Goal: Information Seeking & Learning: Learn about a topic

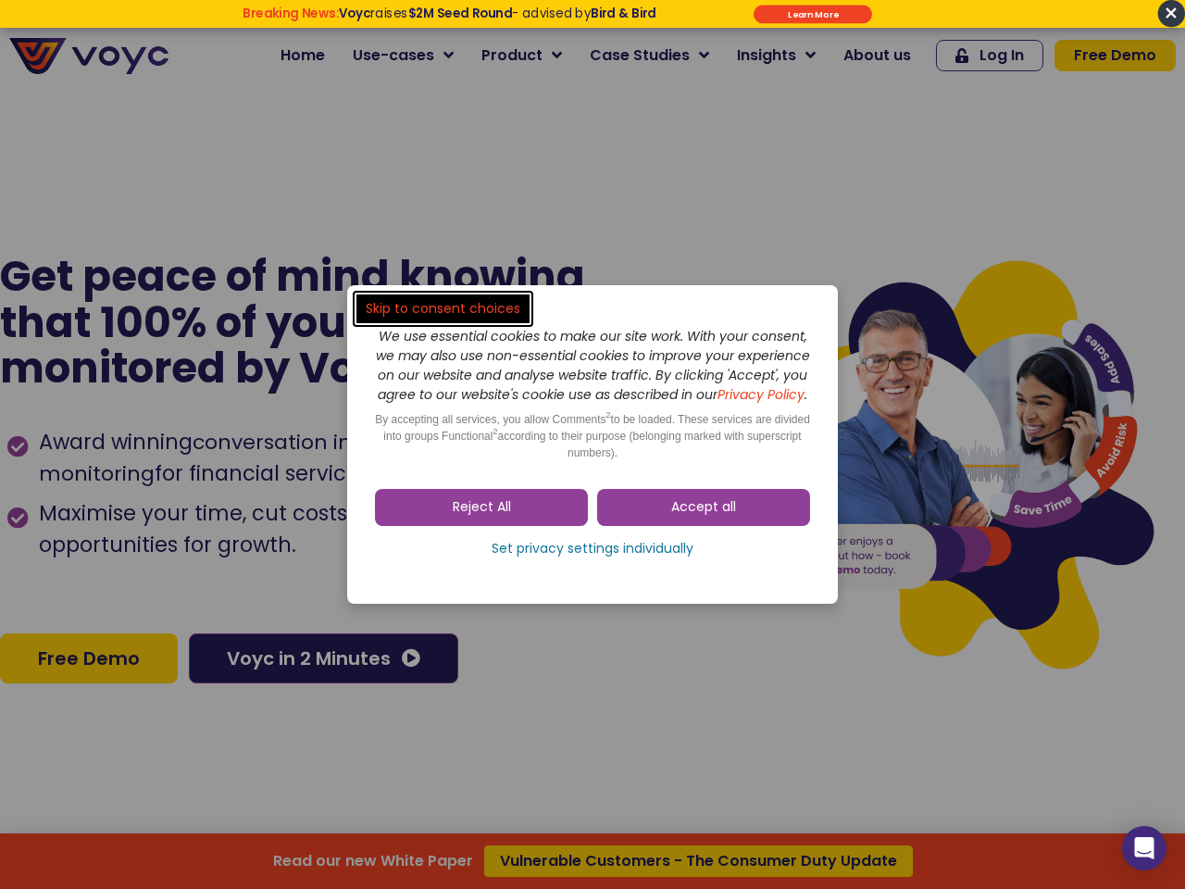
click at [704, 517] on span "Accept all" at bounding box center [703, 507] width 65 height 19
click at [482, 517] on div "Skip to consent choices We use essential cookies to make our site work. With yo…" at bounding box center [592, 444] width 1185 height 889
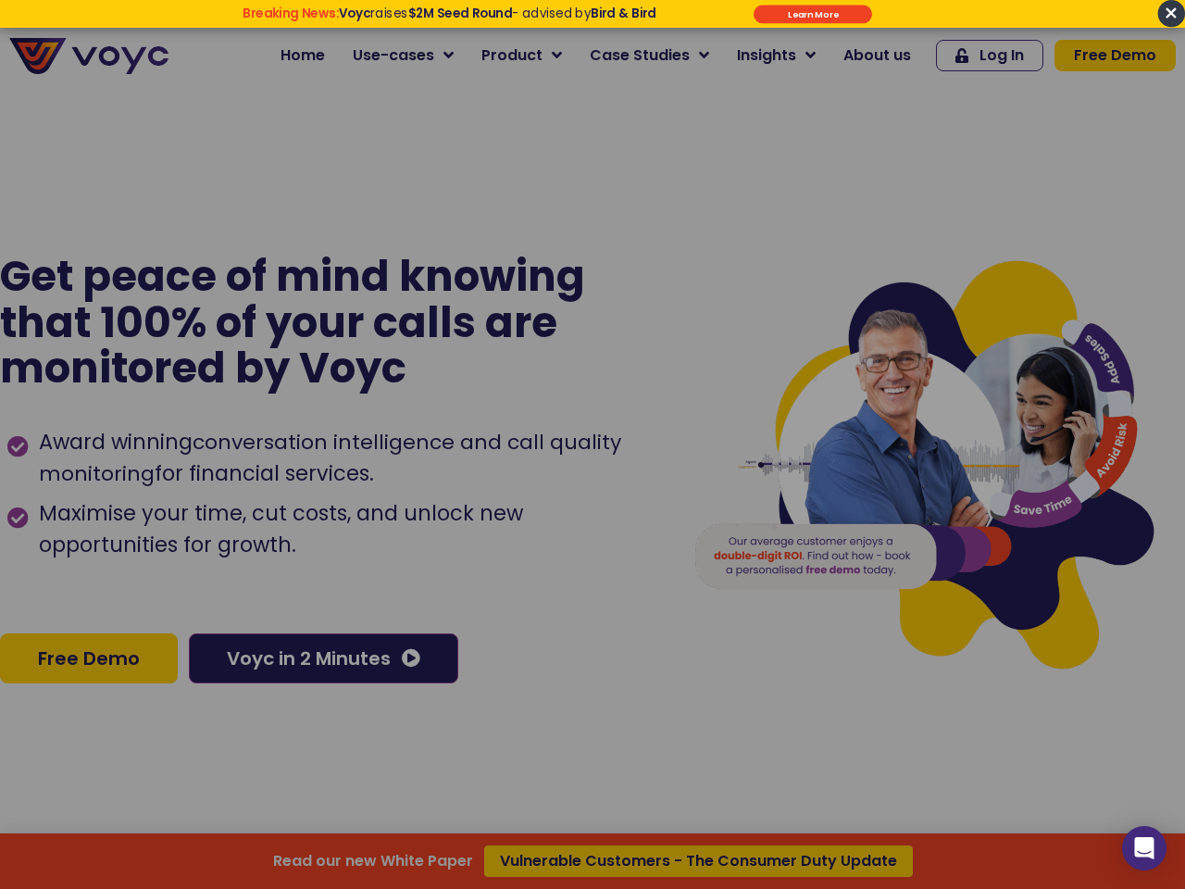
click at [593, 558] on div "Read our new White Paper Vulnerable Customers - The Consumer Duty Update" at bounding box center [592, 444] width 1185 height 889
